Goal: Check status

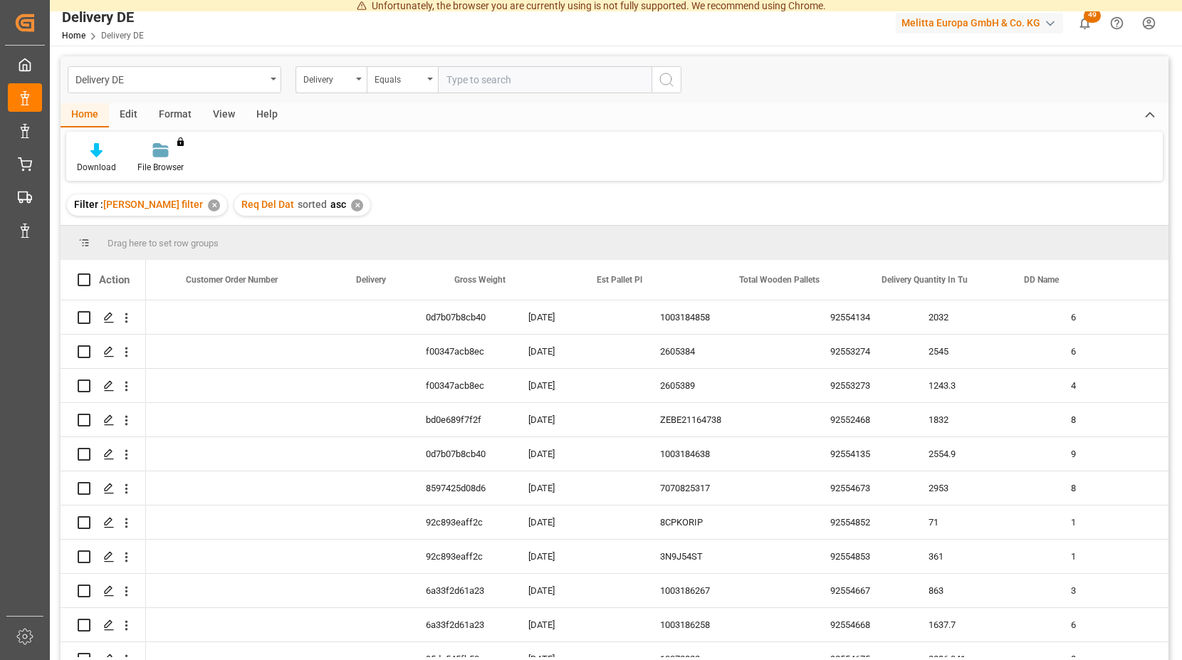
scroll to position [0, 474]
